Goal: Transaction & Acquisition: Book appointment/travel/reservation

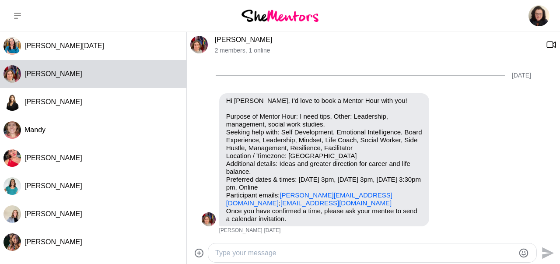
scroll to position [104, 0]
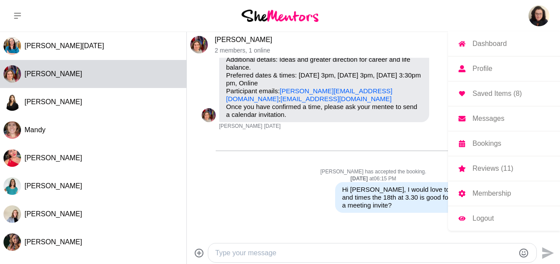
click at [535, 20] on img at bounding box center [538, 15] width 21 height 21
click at [489, 46] on p "Dashboard" at bounding box center [489, 43] width 34 height 7
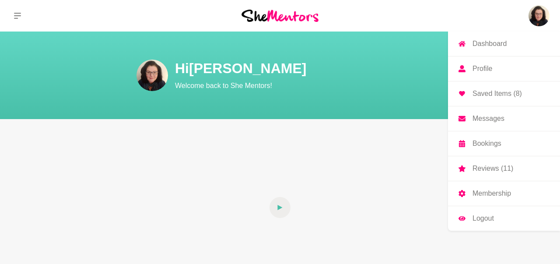
click at [480, 143] on p "Bookings" at bounding box center [486, 143] width 29 height 7
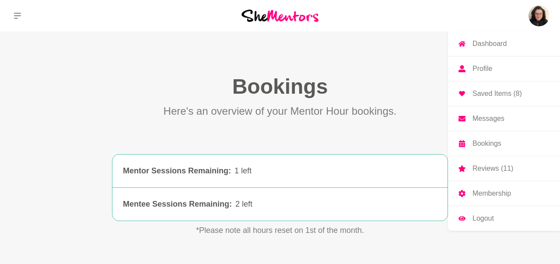
click at [484, 146] on p "Bookings" at bounding box center [486, 143] width 29 height 7
click at [487, 95] on p "Saved Items (8)" at bounding box center [496, 93] width 49 height 7
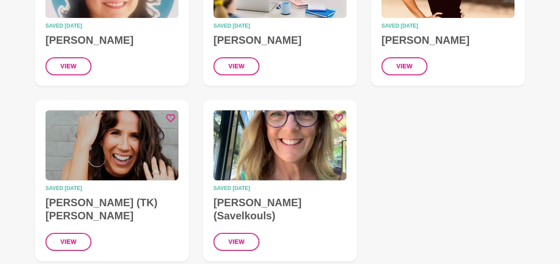
scroll to position [364, 0]
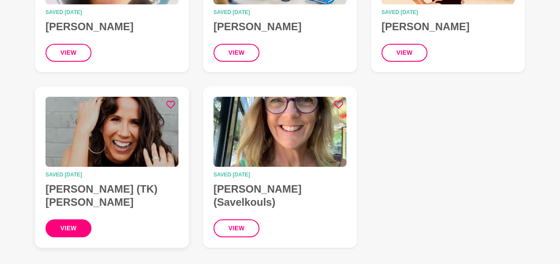
click at [75, 219] on button "view" at bounding box center [68, 228] width 46 height 18
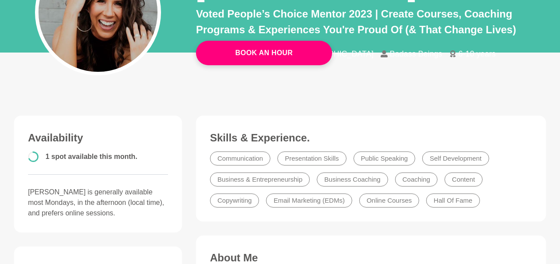
scroll to position [91, 0]
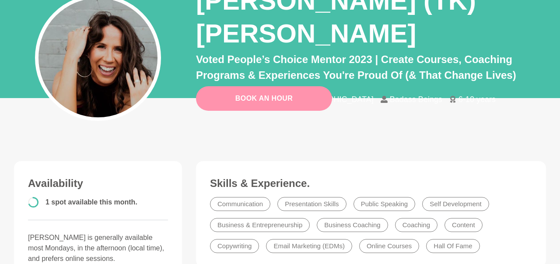
click at [290, 96] on link "Book An Hour" at bounding box center [264, 98] width 136 height 24
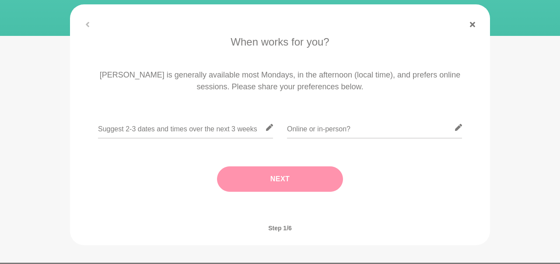
scroll to position [182, 0]
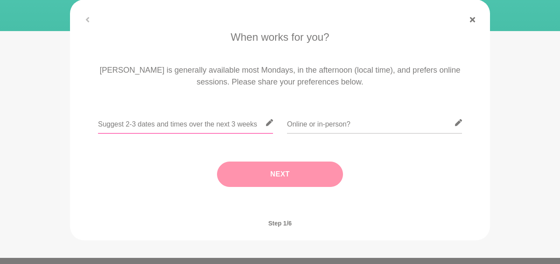
click at [153, 112] on input "text" at bounding box center [185, 122] width 175 height 21
click at [147, 112] on input "text" at bounding box center [185, 122] width 175 height 21
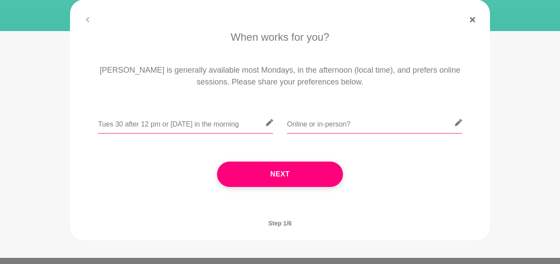
type input "Tues 30 after 12 pm or [DATE] in the morning"
click at [299, 112] on input "text" at bounding box center [374, 122] width 175 height 21
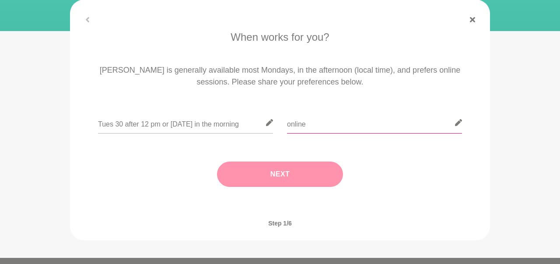
type input "online"
click at [294, 161] on button "Next" at bounding box center [280, 173] width 126 height 25
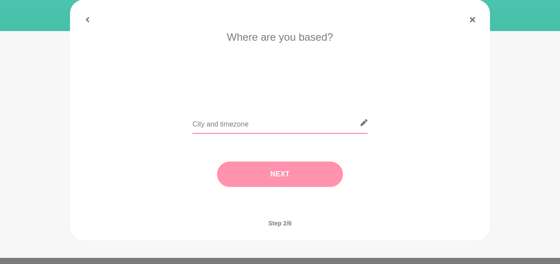
click at [257, 112] on input "text" at bounding box center [279, 122] width 175 height 21
type input "[GEOGRAPHIC_DATA]"
click at [293, 161] on button "Next" at bounding box center [280, 173] width 126 height 25
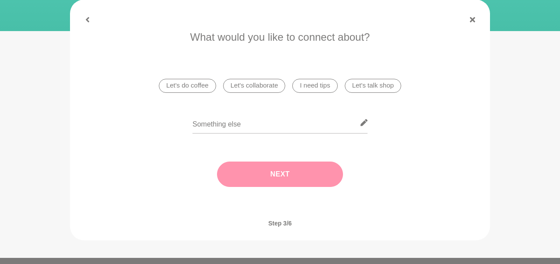
click at [303, 79] on li "I need tips" at bounding box center [314, 86] width 45 height 14
click at [261, 161] on button "Next" at bounding box center [280, 173] width 126 height 25
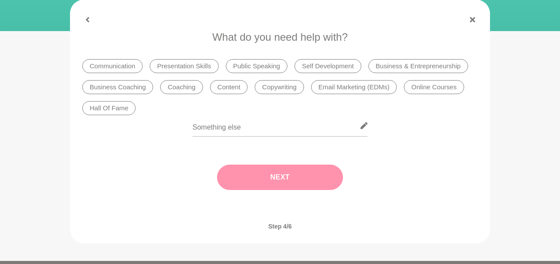
click at [237, 80] on li "Content" at bounding box center [229, 87] width 38 height 14
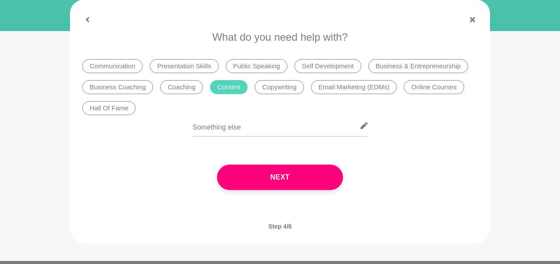
click at [270, 80] on li "Copywriting" at bounding box center [278, 87] width 49 height 14
click at [416, 80] on li "Online Courses" at bounding box center [434, 87] width 60 height 14
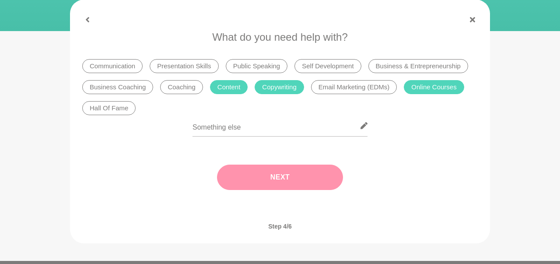
click at [268, 164] on button "Next" at bounding box center [280, 176] width 126 height 25
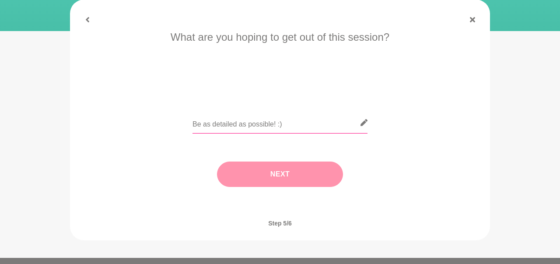
click at [210, 112] on input "text" at bounding box center [279, 122] width 175 height 21
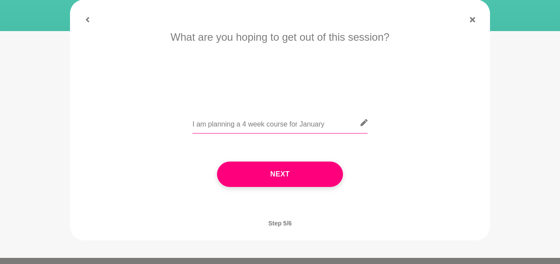
click at [296, 112] on input "I am planning a 4 week course for January" at bounding box center [279, 122] width 175 height 21
click at [355, 112] on input "I am planning a 4 week course for launch in January" at bounding box center [279, 122] width 175 height 21
click at [305, 112] on input "I am planning a 4 week course for launch in January. I owuld lvoe some hints" at bounding box center [279, 122] width 175 height 21
drag, startPoint x: 298, startPoint y: 92, endPoint x: 331, endPoint y: 88, distance: 33.1
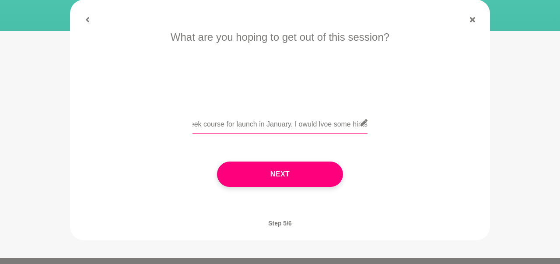
click at [331, 112] on input "I am planning a 4 week course for launch in January. I owuld lvoe some hints" at bounding box center [279, 122] width 175 height 21
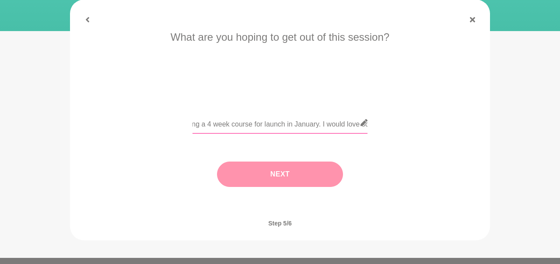
type input "I am planning a 4 week course for launch in January. I would love some hints"
click at [300, 161] on button "Next" at bounding box center [280, 173] width 126 height 25
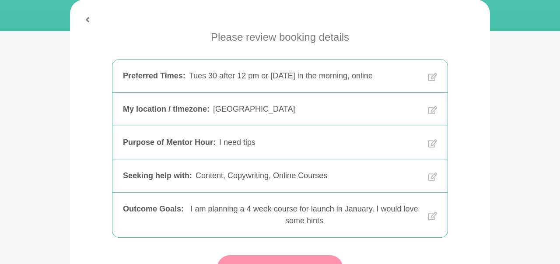
click at [302, 255] on button "Request Booking" at bounding box center [280, 267] width 126 height 25
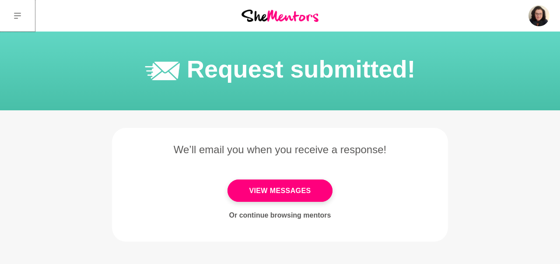
click at [15, 16] on icon at bounding box center [17, 16] width 7 height 6
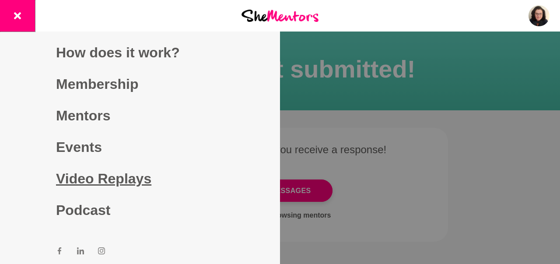
scroll to position [1, 0]
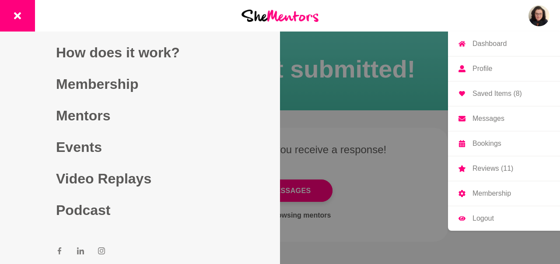
click at [490, 146] on p "Bookings" at bounding box center [486, 143] width 29 height 7
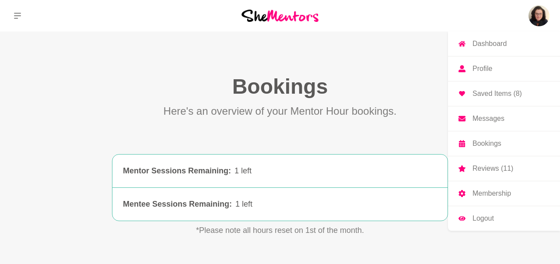
click at [481, 118] on p "Messages" at bounding box center [488, 118] width 32 height 7
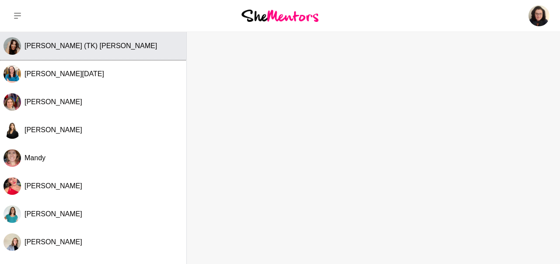
click at [57, 49] on span "[PERSON_NAME] (TK) [PERSON_NAME]" at bounding box center [90, 45] width 132 height 7
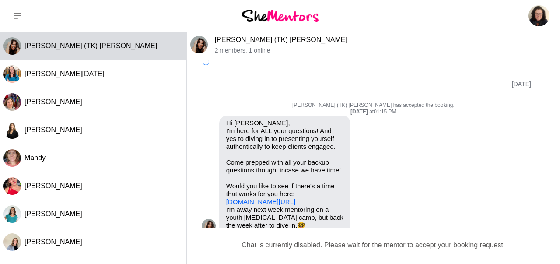
scroll to position [233, 0]
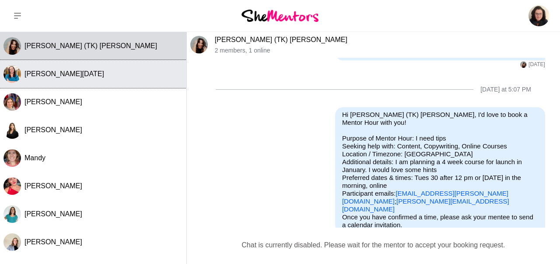
click at [52, 77] on span "[PERSON_NAME][DATE]" at bounding box center [64, 73] width 80 height 7
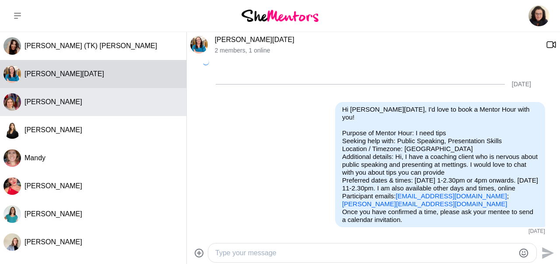
scroll to position [739, 0]
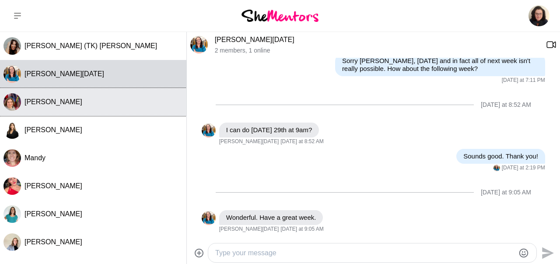
click at [45, 102] on div "[PERSON_NAME]" at bounding box center [103, 101] width 158 height 9
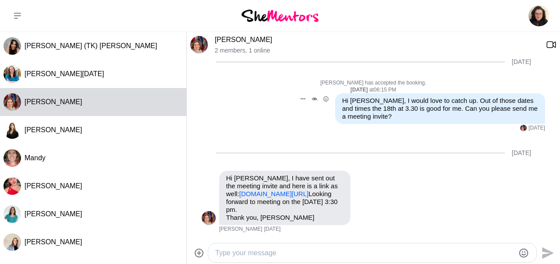
scroll to position [48, 0]
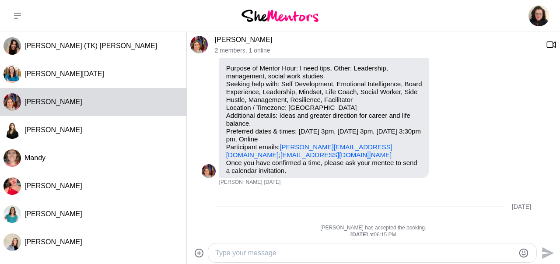
drag, startPoint x: 304, startPoint y: 164, endPoint x: 299, endPoint y: 161, distance: 6.1
click at [299, 159] on p "Purpose of Mentor Hour: I need tips, Other: Leadership, management, social work…" at bounding box center [324, 111] width 196 height 94
click at [304, 159] on p "Purpose of Mentor Hour: I need tips, Other: Leadership, management, social work…" at bounding box center [324, 111] width 196 height 94
drag, startPoint x: 304, startPoint y: 162, endPoint x: 227, endPoint y: 160, distance: 76.5
click at [227, 159] on p "Purpose of Mentor Hour: I need tips, Other: Leadership, management, social work…" at bounding box center [324, 111] width 196 height 94
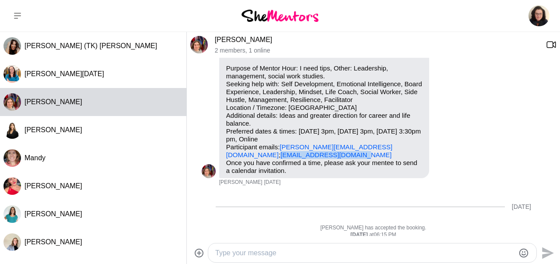
copy link "[EMAIL_ADDRESS][DOMAIN_NAME]"
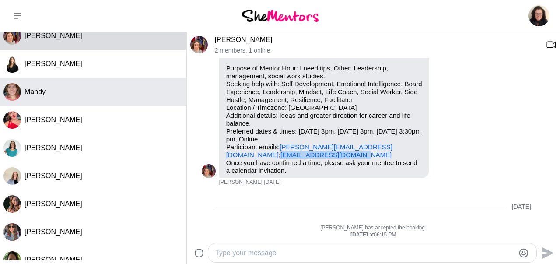
scroll to position [108, 0]
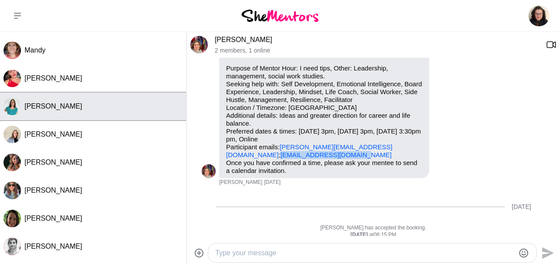
click at [91, 111] on button "[PERSON_NAME]" at bounding box center [93, 106] width 186 height 28
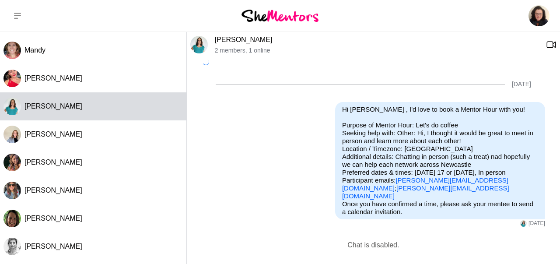
scroll to position [152, 0]
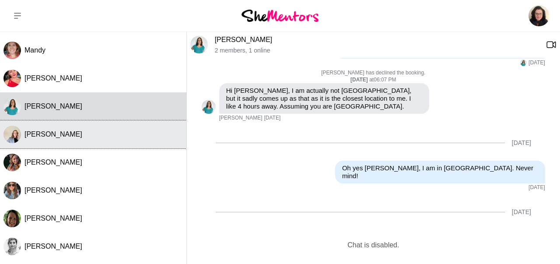
click at [84, 135] on div "[PERSON_NAME]" at bounding box center [103, 134] width 158 height 9
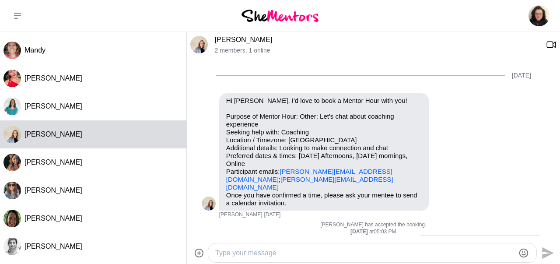
scroll to position [134, 0]
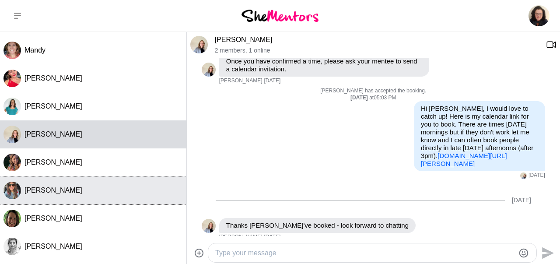
click at [22, 190] on button "[PERSON_NAME]" at bounding box center [93, 190] width 186 height 28
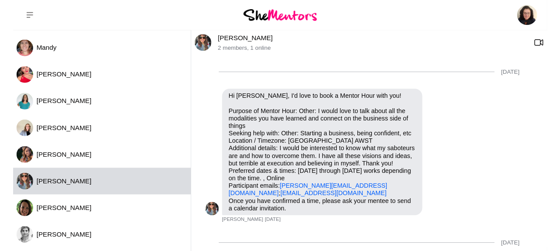
scroll to position [721, 0]
